Goal: Transaction & Acquisition: Book appointment/travel/reservation

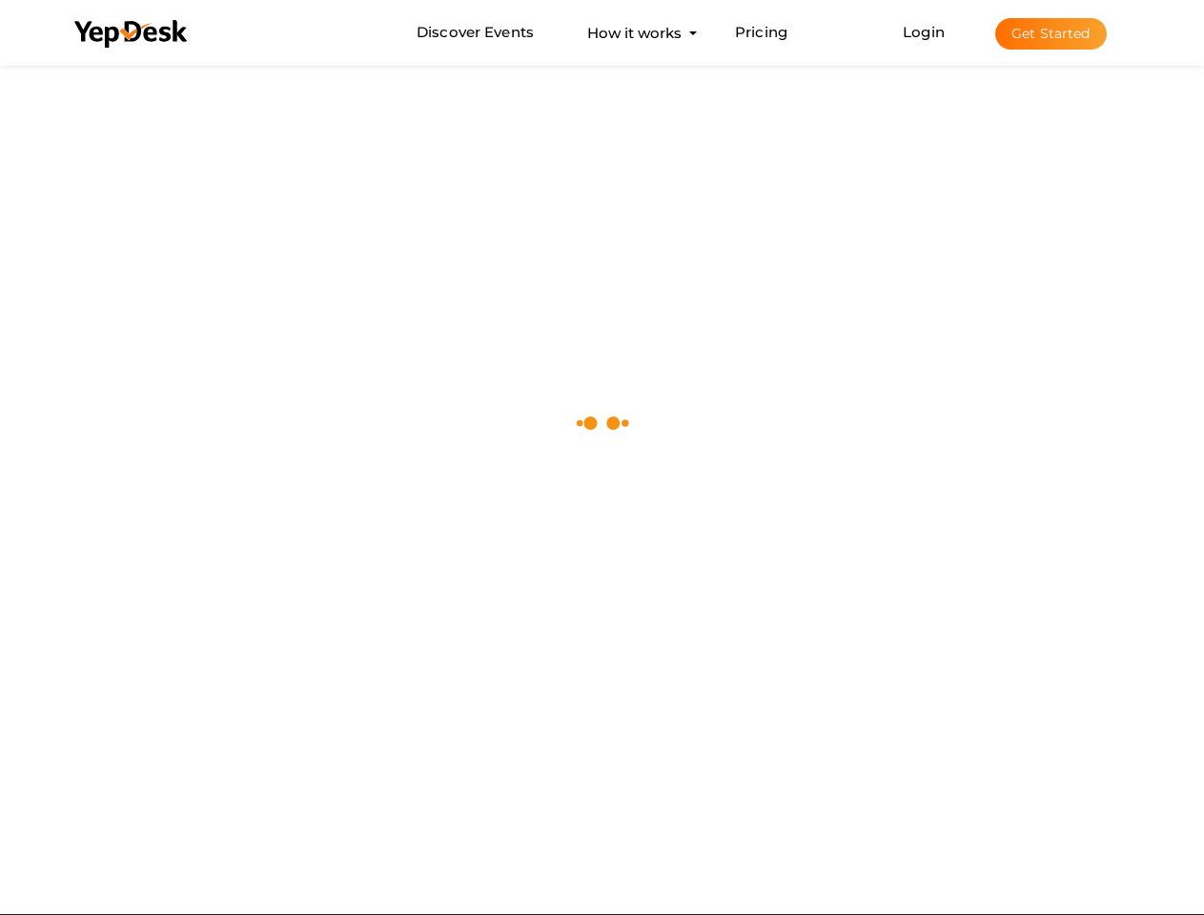
scroll to position [61, 0]
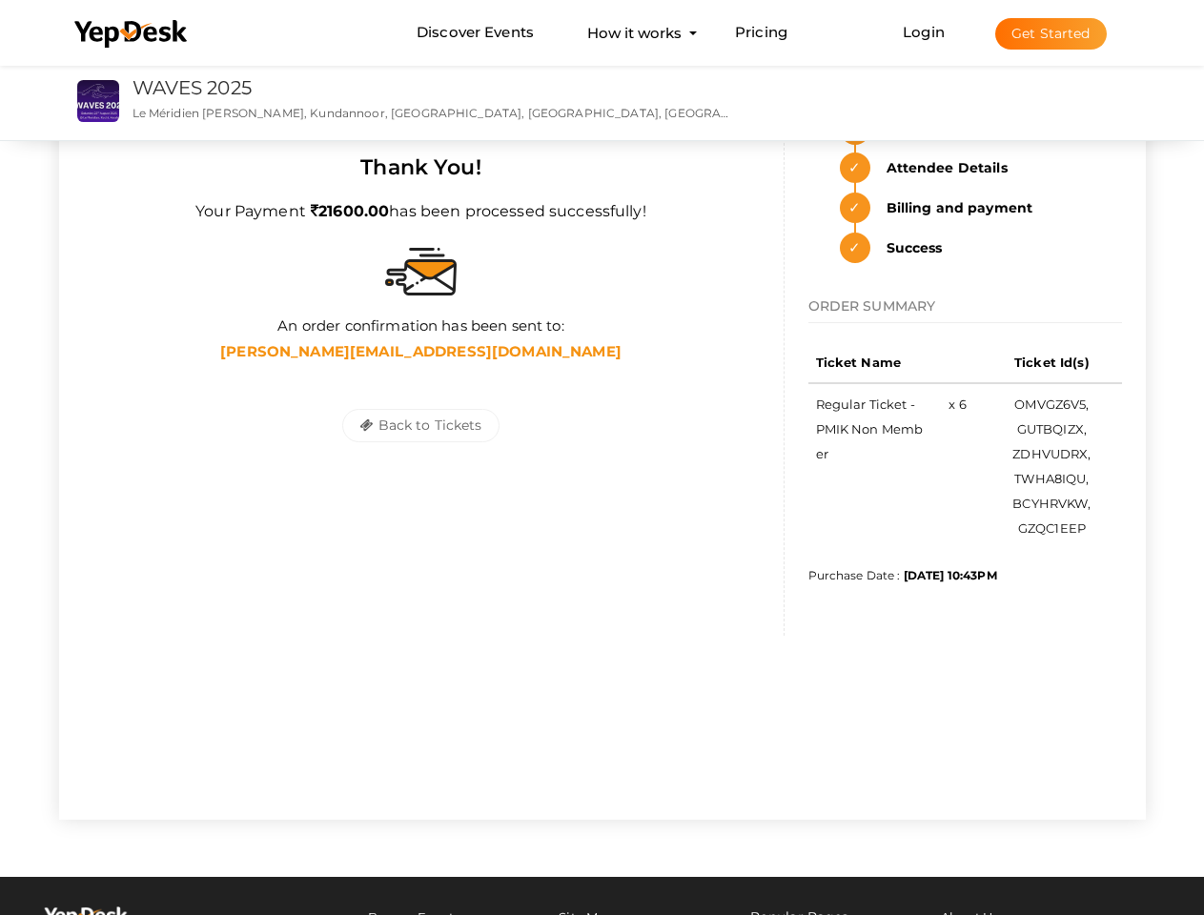
click at [602, 427] on div "Back to Tickets Save Tickets" at bounding box center [421, 425] width 677 height 119
click at [132, 34] on use at bounding box center [130, 34] width 113 height 28
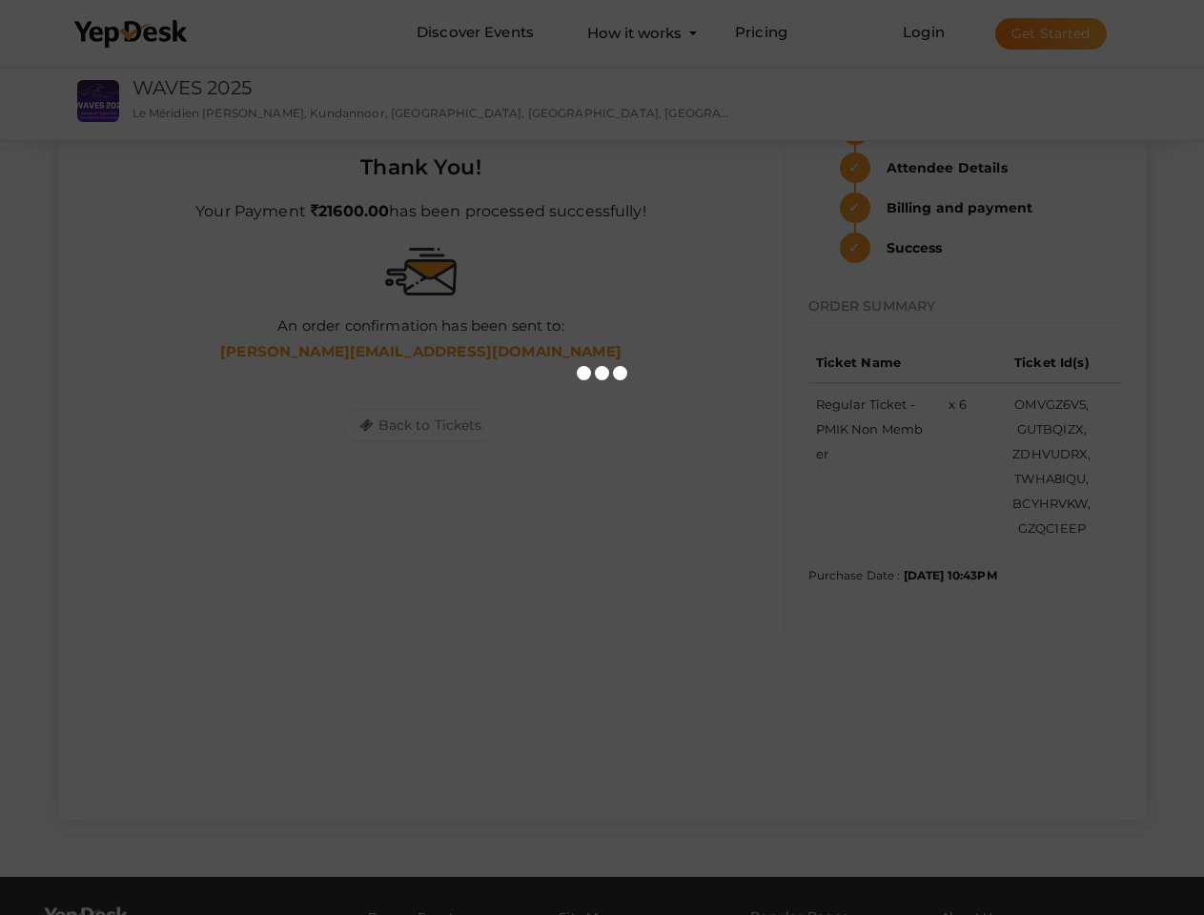
click at [1051, 33] on div at bounding box center [602, 457] width 1204 height 915
click at [420, 425] on div at bounding box center [602, 457] width 1204 height 915
click at [193, 88] on link "WAVES 2025" at bounding box center [192, 87] width 119 height 23
